Goal: Task Accomplishment & Management: Manage account settings

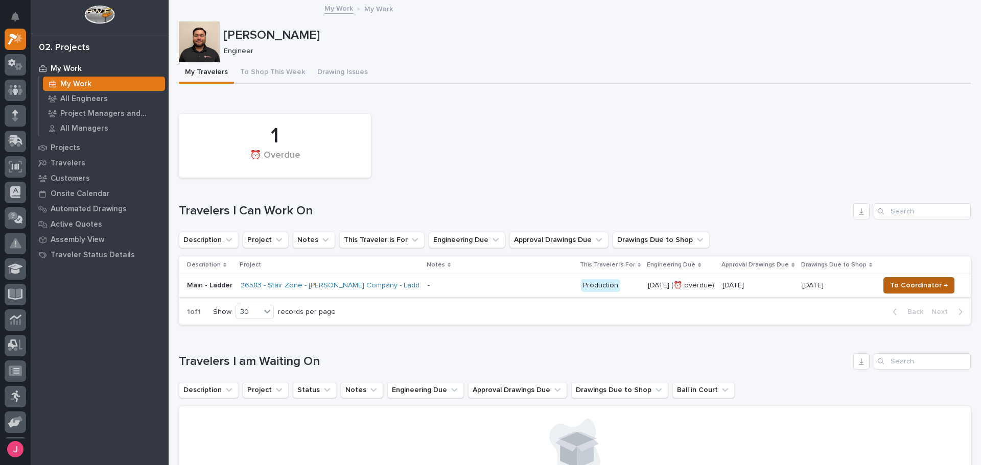
click at [893, 288] on span "To Coordinator →" at bounding box center [919, 285] width 58 height 12
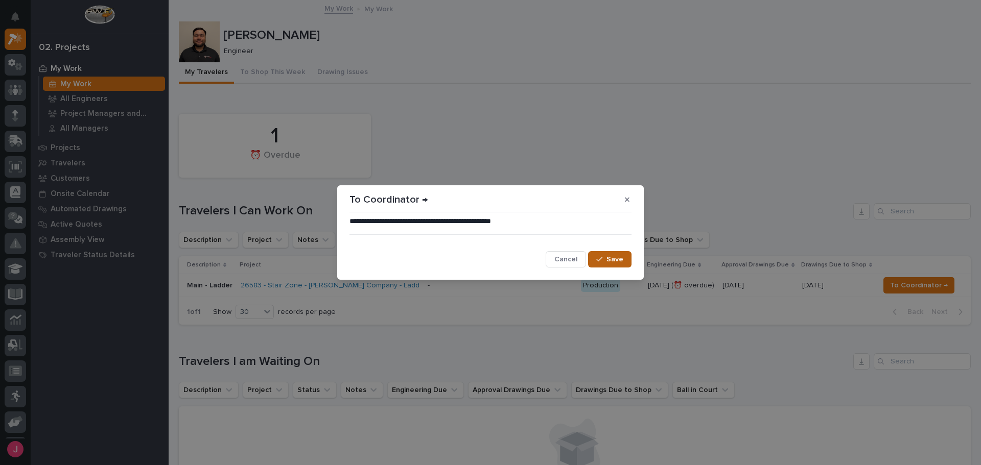
click at [620, 263] on span "Save" at bounding box center [614, 259] width 17 height 9
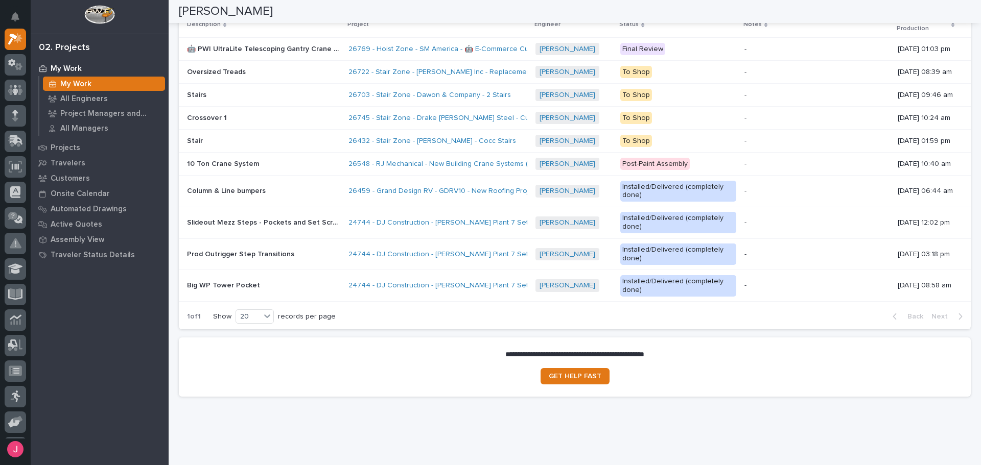
scroll to position [817, 0]
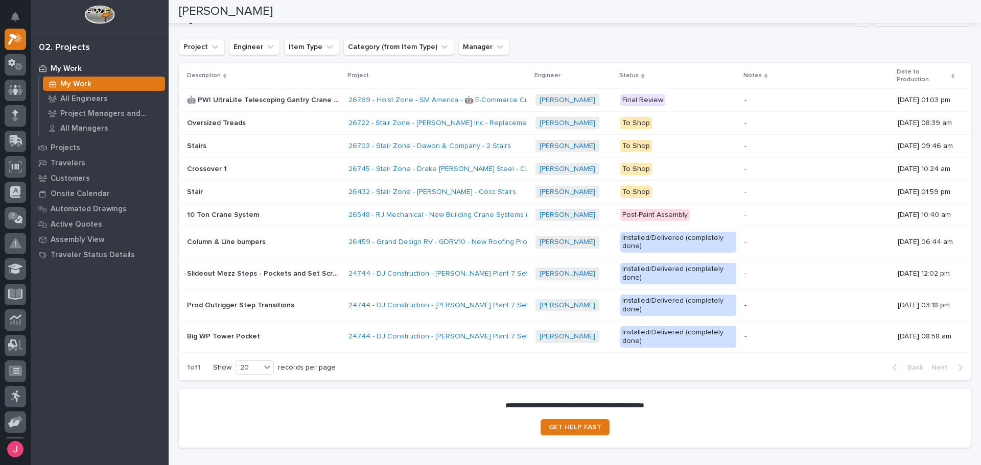
click at [665, 32] on div "My Travelers to Production Project Engineer Item Type Category (from Item Type)…" at bounding box center [575, 195] width 792 height 370
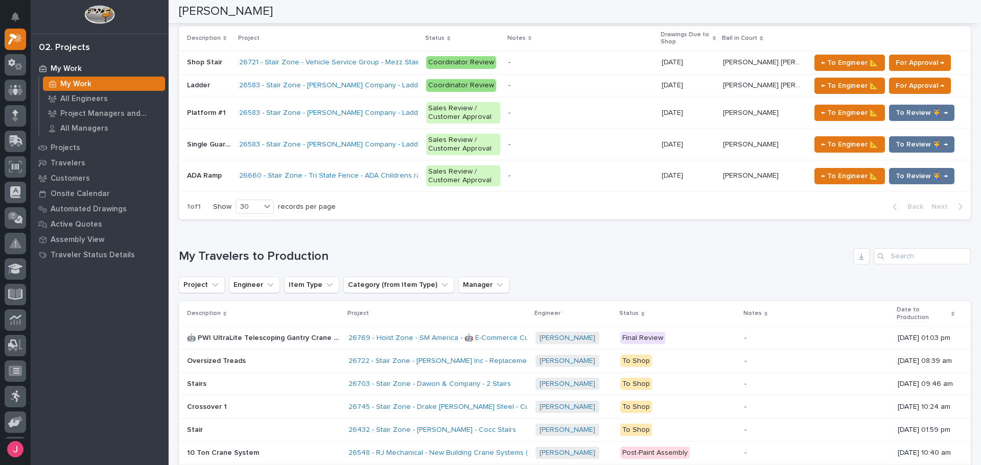
scroll to position [0, 0]
